Goal: Check status: Check status

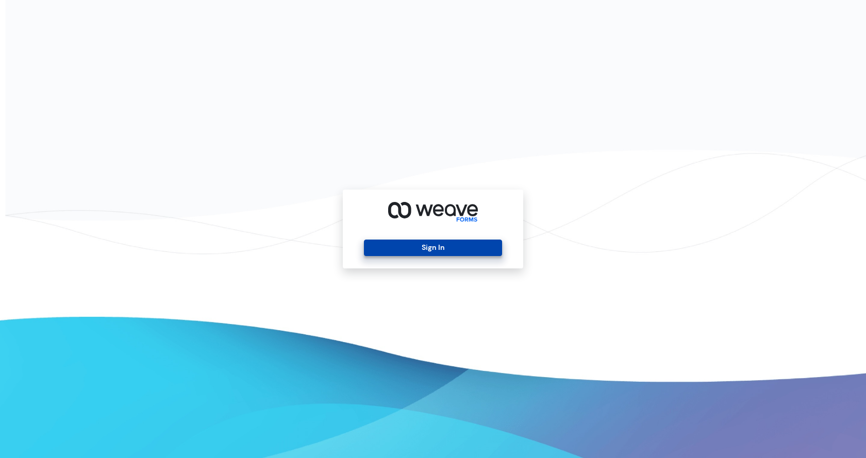
click at [466, 252] on button "Sign In" at bounding box center [433, 248] width 138 height 16
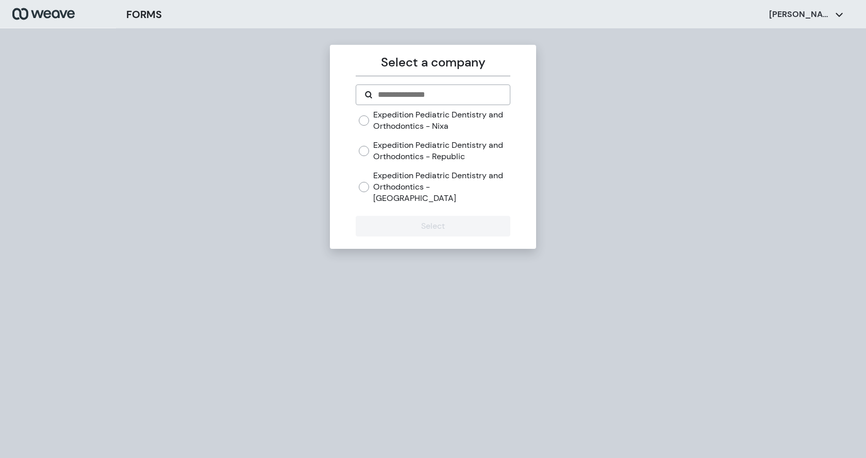
click at [415, 177] on label "Expedition Pediatric Dentistry and Orthodontics - Springfield" at bounding box center [441, 186] width 137 height 33
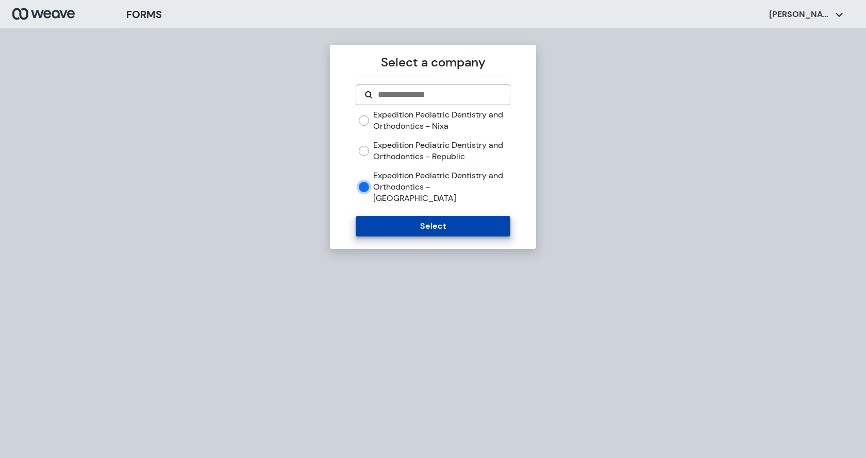
click at [416, 216] on button "Select" at bounding box center [433, 226] width 154 height 21
